Goal: Find specific page/section: Find specific page/section

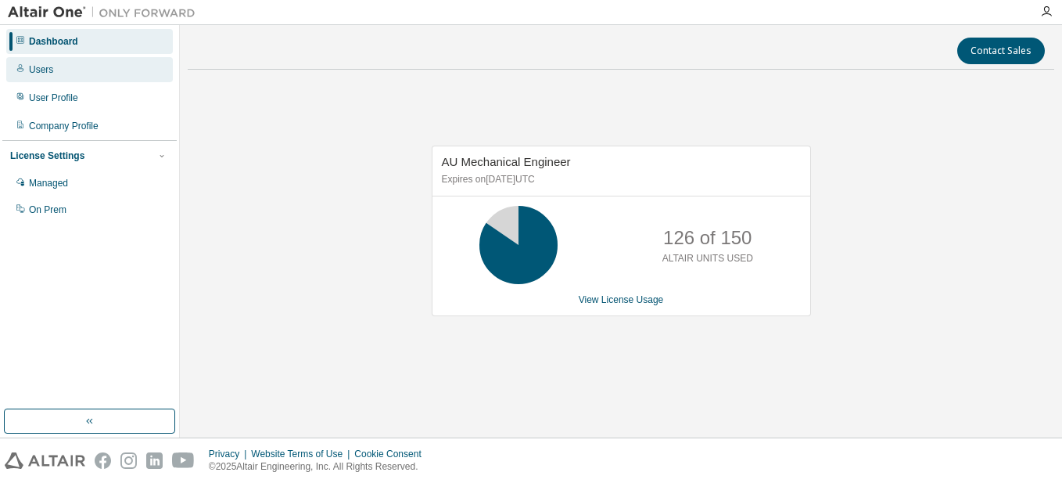
click at [58, 76] on div "Users" at bounding box center [89, 69] width 167 height 25
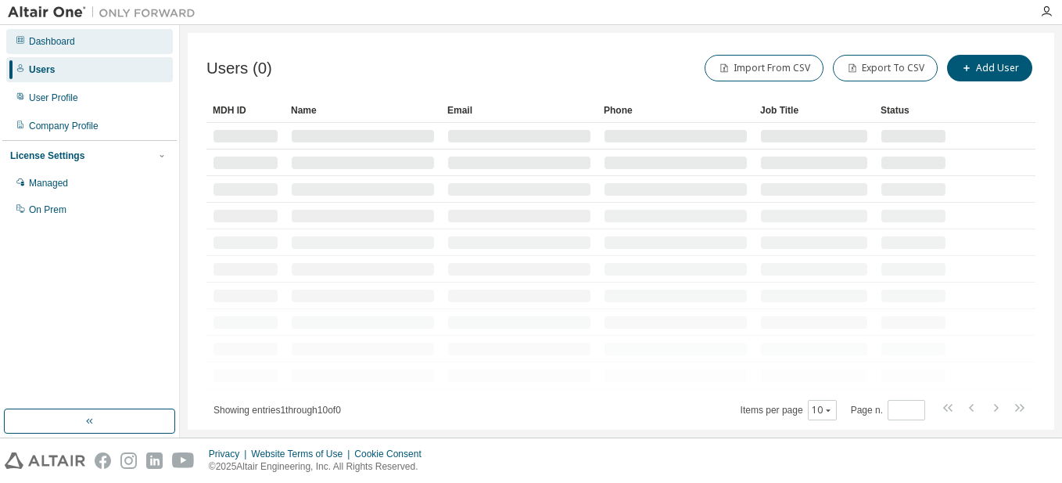
click at [71, 46] on div "Dashboard" at bounding box center [52, 41] width 46 height 13
